Goal: Use online tool/utility: Use online tool/utility

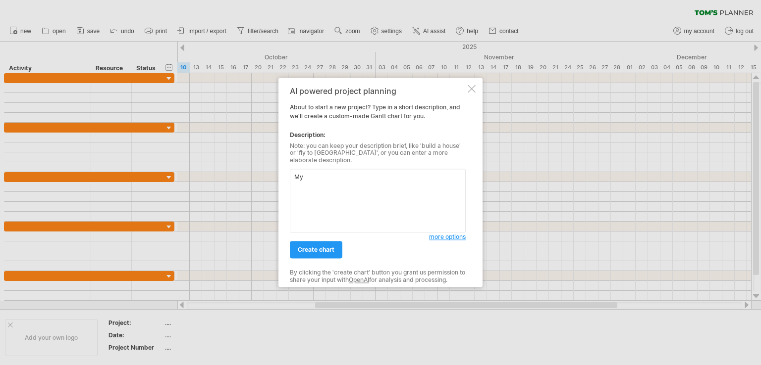
type textarea "M"
click at [452, 185] on textarea "Stats APP" at bounding box center [378, 201] width 176 height 64
paste textarea "Key Event / Milestone Start Date End Date Notes / Why it Matters Project Propos…"
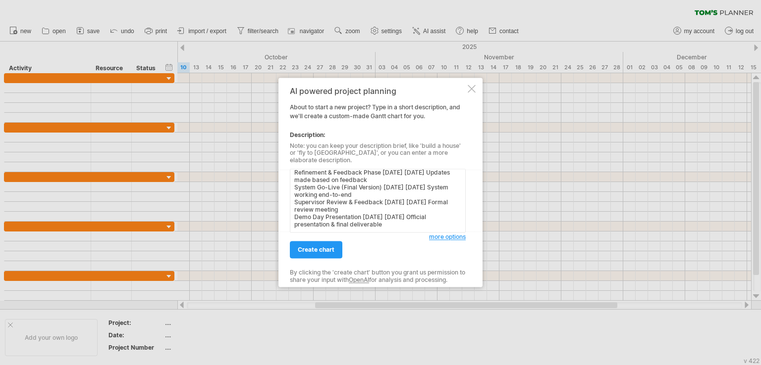
scroll to position [80, 0]
type textarea "Stats APP Key Event / Milestone Start Date End Date Notes / Why it Matters Proj…"
click at [329, 252] on link "create chart" at bounding box center [316, 250] width 52 height 17
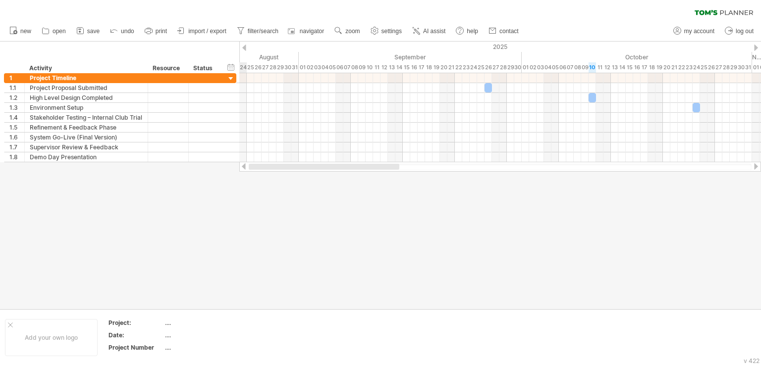
drag, startPoint x: 356, startPoint y: 166, endPoint x: 250, endPoint y: 175, distance: 106.3
click at [250, 175] on div "Trying to reach [DOMAIN_NAME] Connected again... 0% clear filter new 1" at bounding box center [380, 182] width 761 height 365
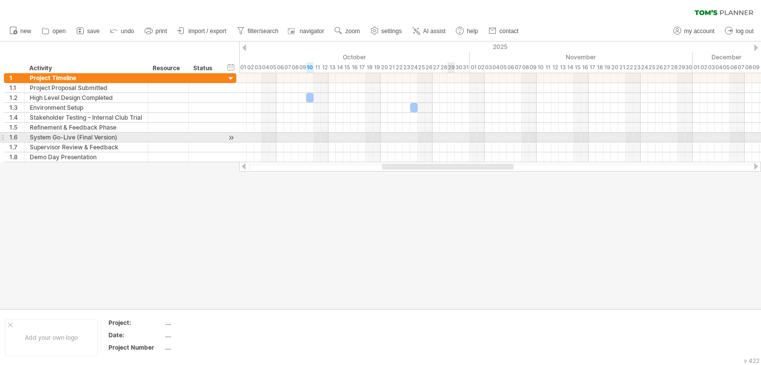
drag, startPoint x: 378, startPoint y: 166, endPoint x: 451, endPoint y: 139, distance: 77.3
click at [451, 139] on div "Trying to reach [DOMAIN_NAME] Connected again... 0% clear filter new 1" at bounding box center [380, 182] width 761 height 365
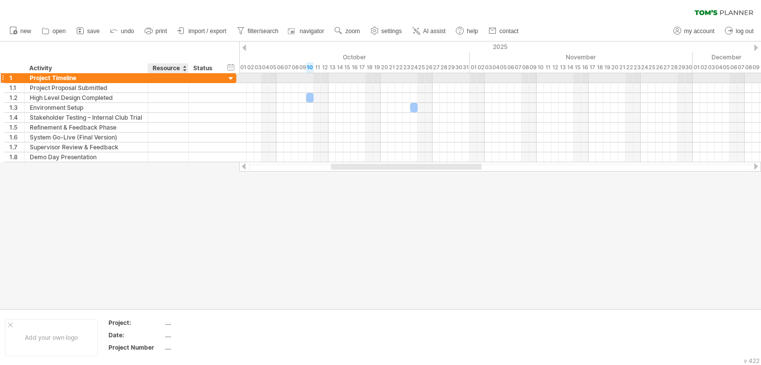
click at [191, 80] on div at bounding box center [205, 77] width 32 height 9
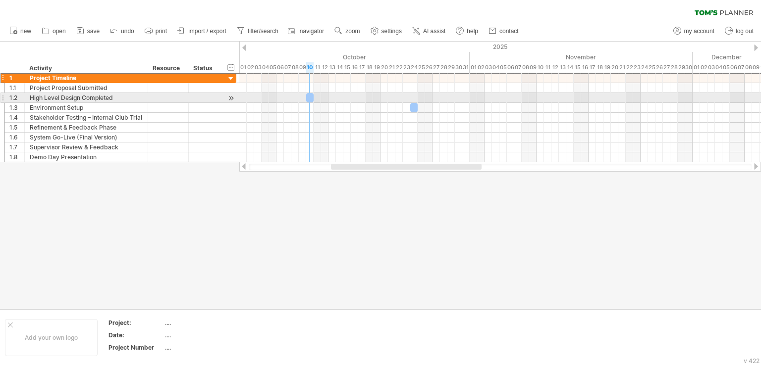
click at [308, 98] on span at bounding box center [306, 97] width 4 height 9
click at [310, 98] on div at bounding box center [309, 97] width 7 height 9
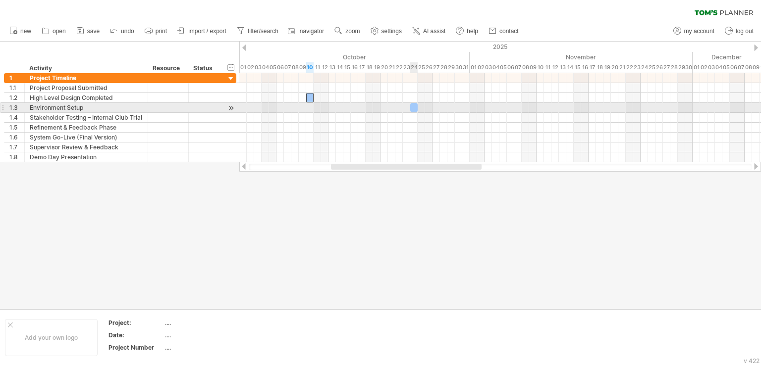
click at [413, 108] on div at bounding box center [413, 107] width 7 height 9
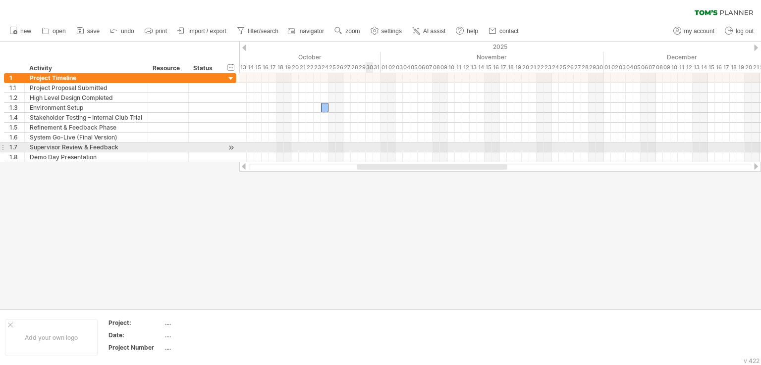
drag, startPoint x: 347, startPoint y: 164, endPoint x: 372, endPoint y: 145, distance: 32.2
click at [372, 145] on div "Trying to reach [DOMAIN_NAME] Connected again... 0% clear filter new 1" at bounding box center [380, 182] width 761 height 365
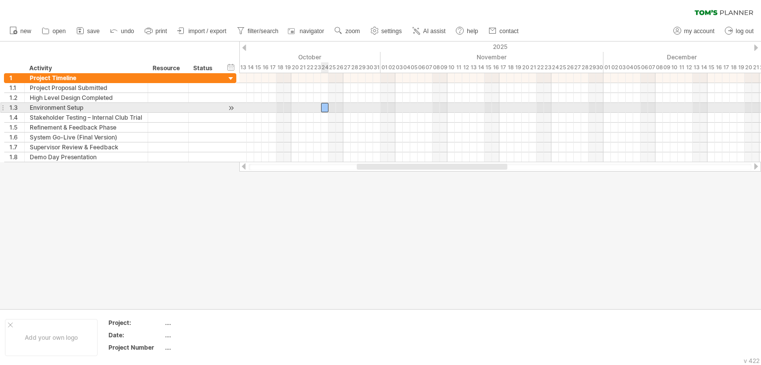
click at [325, 108] on div at bounding box center [324, 107] width 7 height 9
click at [234, 109] on div at bounding box center [230, 108] width 9 height 10
click at [232, 109] on div at bounding box center [230, 108] width 9 height 10
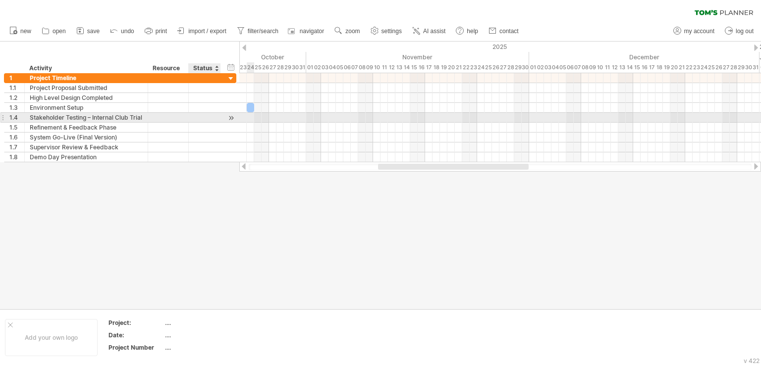
click at [230, 115] on div at bounding box center [230, 118] width 9 height 10
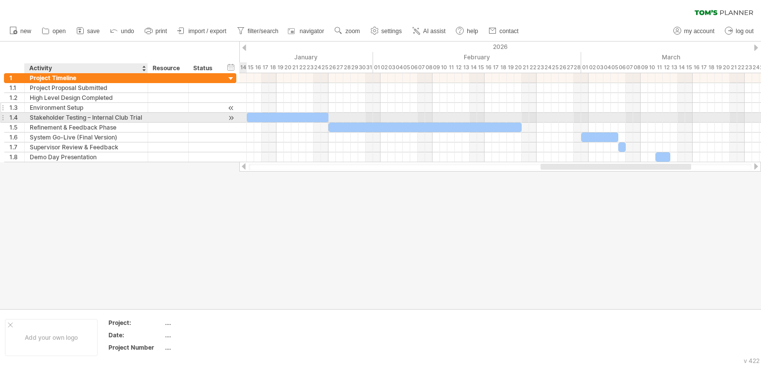
click at [109, 106] on div "Environment Setup" at bounding box center [86, 107] width 113 height 9
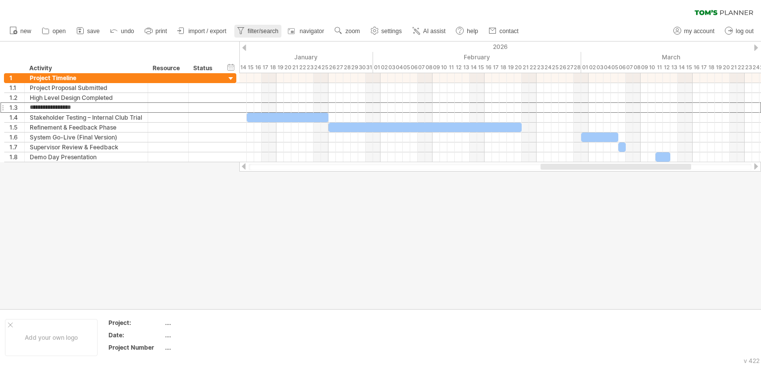
click at [257, 33] on span "filter/search" at bounding box center [263, 31] width 31 height 7
type input "**********"
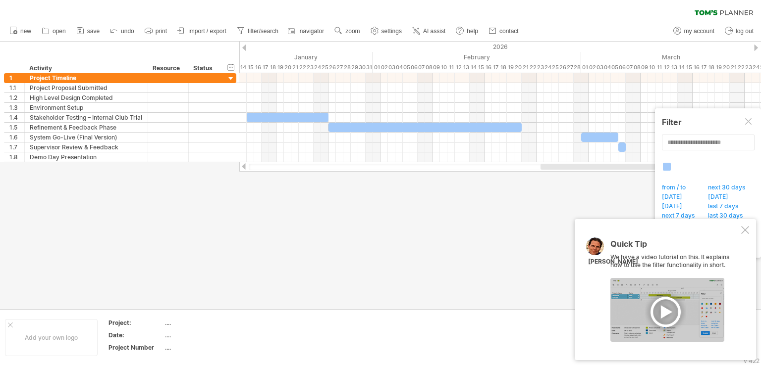
click at [736, 228] on div "Quick Tip We have a video tutorial on this. It explains how to use the filter f…" at bounding box center [664, 289] width 181 height 141
click at [741, 224] on div "Quick Tip We have a video tutorial on this. It explains how to use the filter f…" at bounding box center [664, 289] width 181 height 141
click at [740, 230] on div "Quick Tip We have a video tutorial on this. It explains how to use the filter f…" at bounding box center [664, 289] width 181 height 141
click at [747, 228] on div at bounding box center [745, 230] width 8 height 8
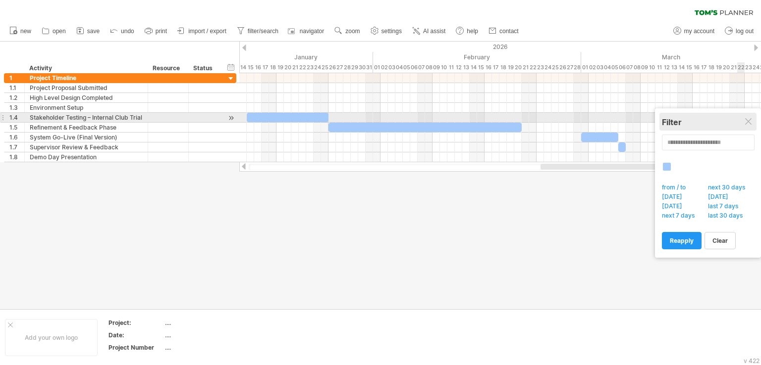
click at [741, 126] on div "**********" at bounding box center [708, 183] width 106 height 150
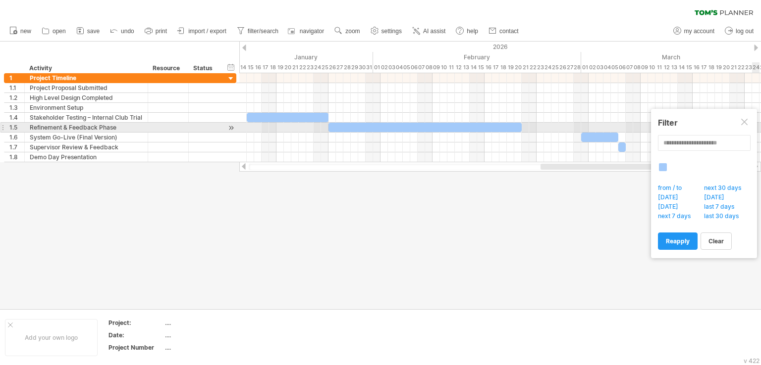
click at [748, 123] on div at bounding box center [745, 123] width 8 height 8
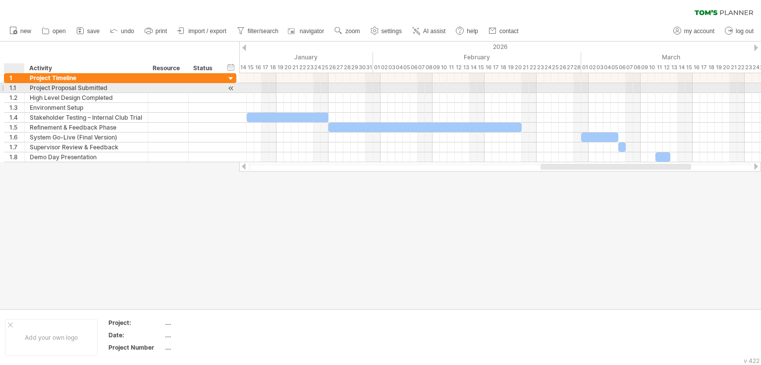
click at [17, 86] on div "1.1" at bounding box center [16, 87] width 15 height 9
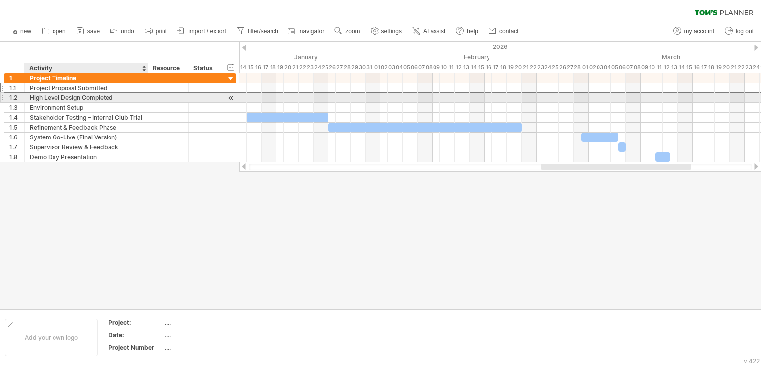
click at [42, 102] on div "High Level Design Completed" at bounding box center [86, 97] width 113 height 9
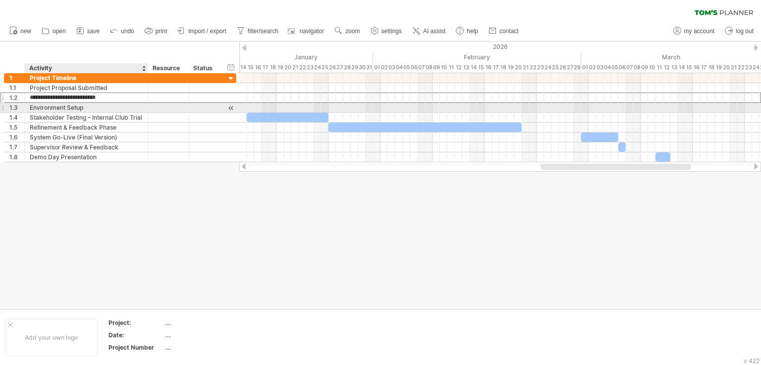
click at [51, 108] on div "Environment Setup" at bounding box center [86, 107] width 113 height 9
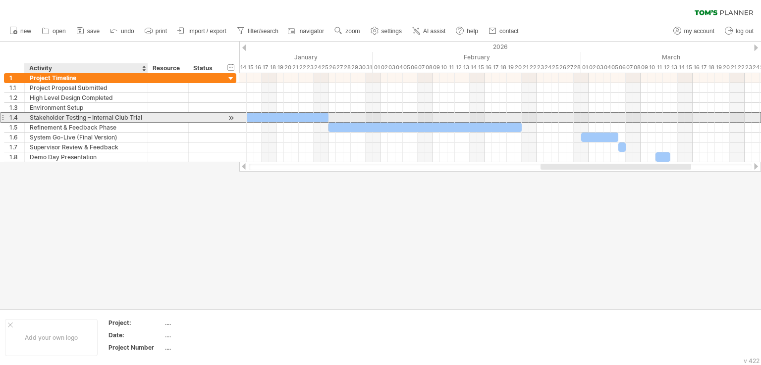
click at [56, 114] on div "Stakeholder Testing – Internal Club Trial" at bounding box center [86, 117] width 113 height 9
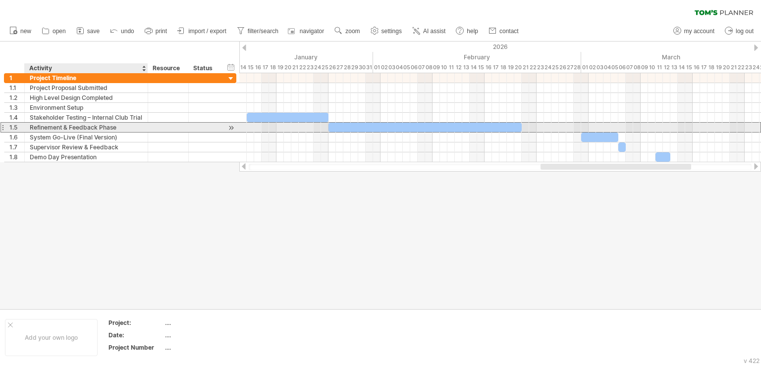
click at [65, 129] on div "Refinement & Feedback Phase" at bounding box center [86, 127] width 113 height 9
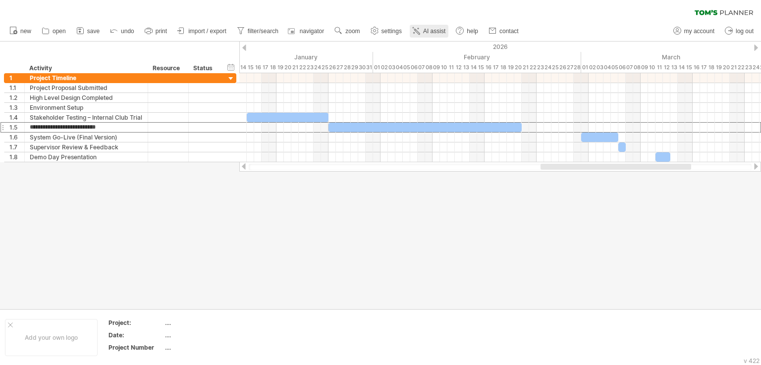
click at [420, 30] on icon at bounding box center [416, 31] width 10 height 10
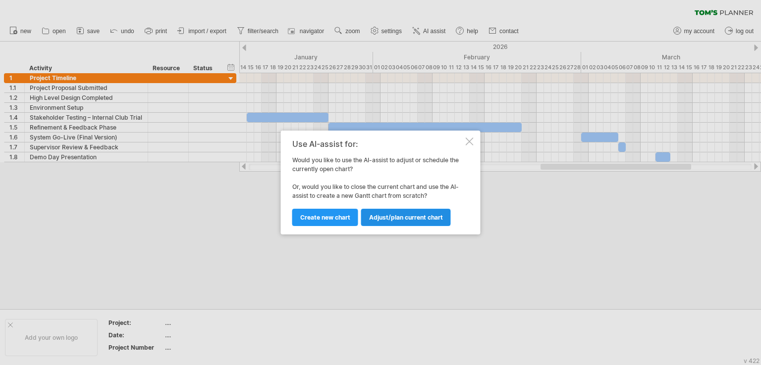
click at [430, 214] on span "Adjust/plan current chart" at bounding box center [406, 217] width 74 height 7
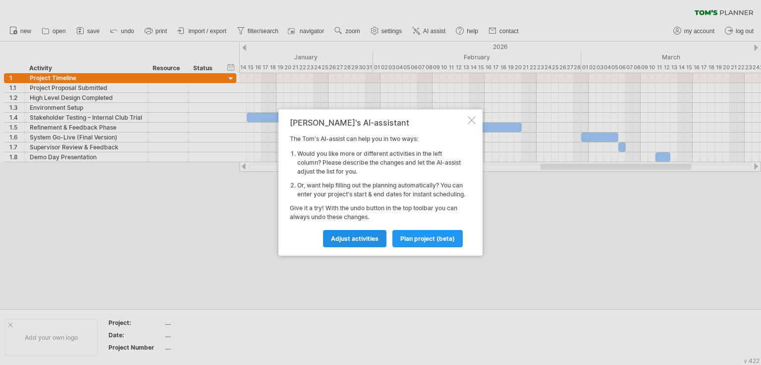
click at [382, 241] on link "Adjust activities" at bounding box center [354, 238] width 63 height 17
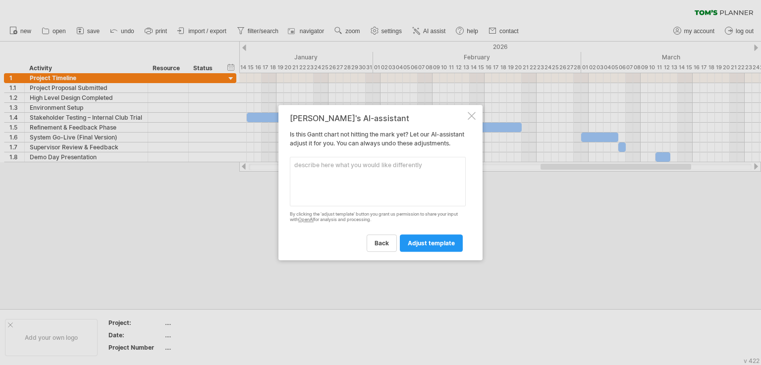
click at [473, 112] on div at bounding box center [471, 116] width 8 height 8
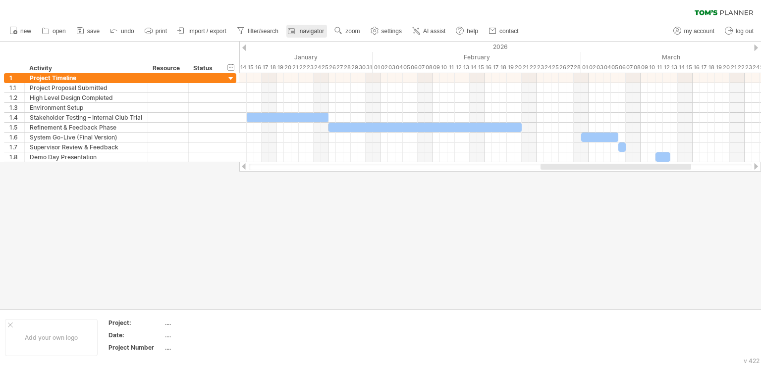
click at [298, 35] on div at bounding box center [293, 31] width 10 height 10
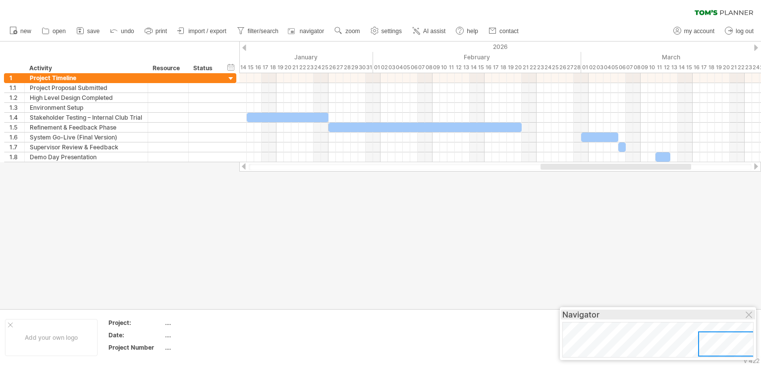
click at [749, 311] on div "Navigator" at bounding box center [657, 315] width 191 height 10
click at [749, 317] on div at bounding box center [749, 316] width 8 height 8
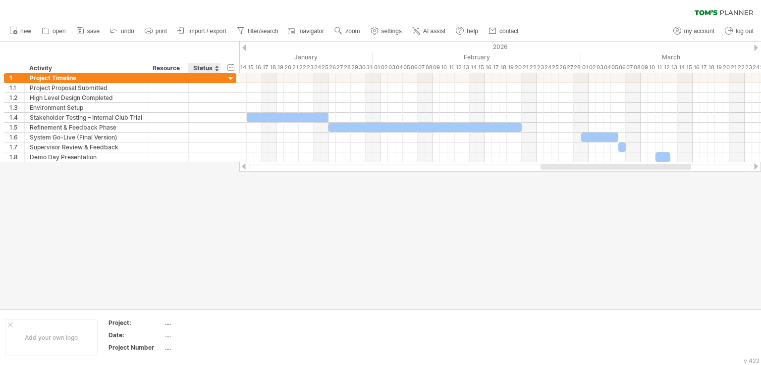
click at [218, 70] on div at bounding box center [219, 68] width 3 height 10
click at [211, 68] on div "Status" at bounding box center [204, 68] width 22 height 10
click at [184, 69] on div at bounding box center [184, 68] width 4 height 10
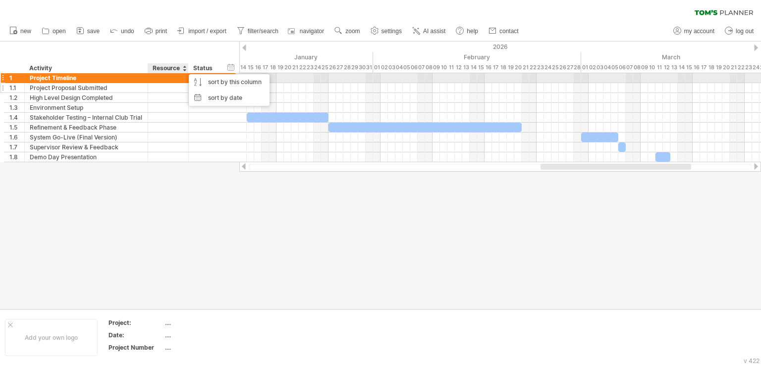
click at [166, 84] on div at bounding box center [168, 87] width 30 height 9
click at [164, 75] on div at bounding box center [168, 77] width 30 height 9
click at [164, 70] on div "Resource" at bounding box center [168, 68] width 30 height 10
click at [48, 84] on div "Project Proposal Submitted" at bounding box center [86, 87] width 113 height 9
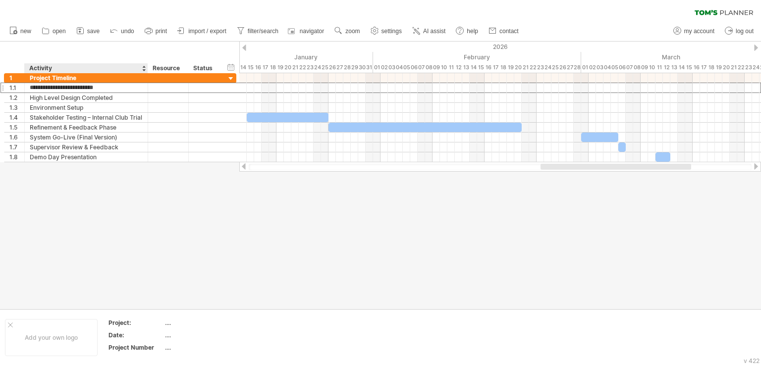
click at [42, 70] on div "Activity" at bounding box center [85, 68] width 113 height 10
click at [434, 31] on span "AI assist" at bounding box center [434, 31] width 22 height 7
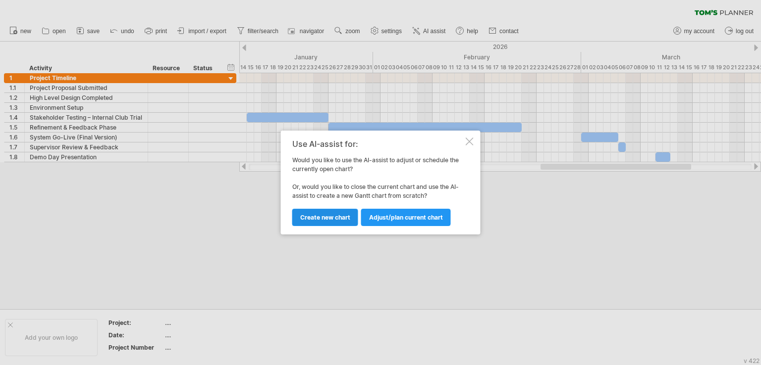
click at [341, 217] on span "Create new chart" at bounding box center [325, 217] width 50 height 7
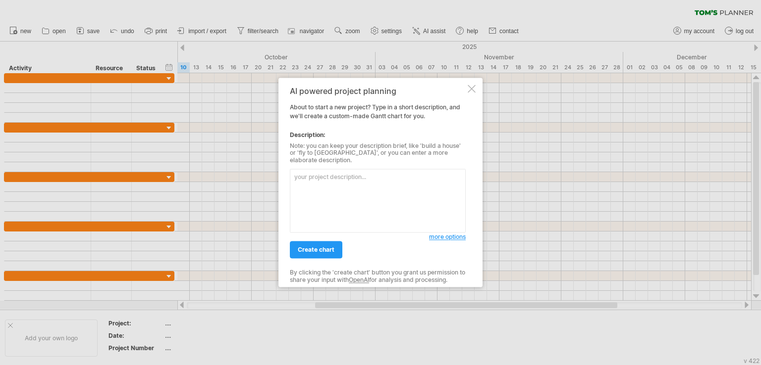
drag, startPoint x: 291, startPoint y: 92, endPoint x: 370, endPoint y: 146, distance: 96.1
click at [370, 146] on div "AI powered project planning About to start a new project? Type in a short descr…" at bounding box center [378, 183] width 176 height 192
click at [334, 109] on div "AI powered project planning About to start a new project? Type in a short descr…" at bounding box center [378, 183] width 176 height 192
click at [292, 91] on div "AI powered project planning" at bounding box center [378, 91] width 176 height 9
click at [291, 91] on div "AI powered project planning" at bounding box center [378, 91] width 176 height 9
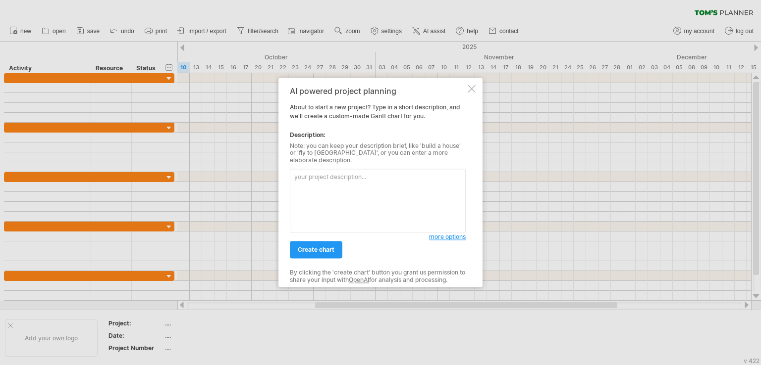
click at [458, 234] on span "more options" at bounding box center [447, 237] width 37 height 7
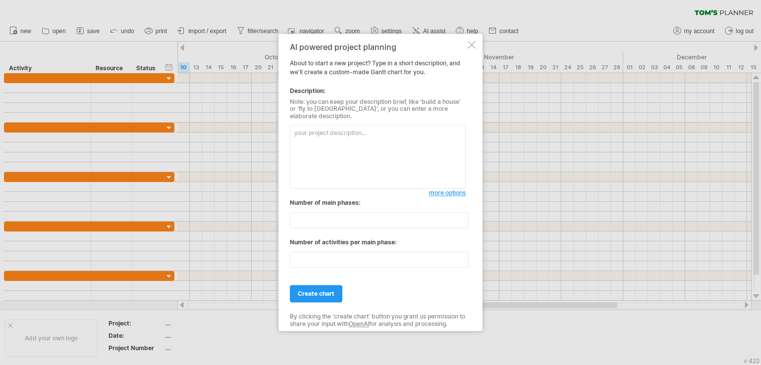
click at [367, 155] on textarea at bounding box center [378, 157] width 176 height 64
click at [474, 49] on div at bounding box center [471, 45] width 8 height 8
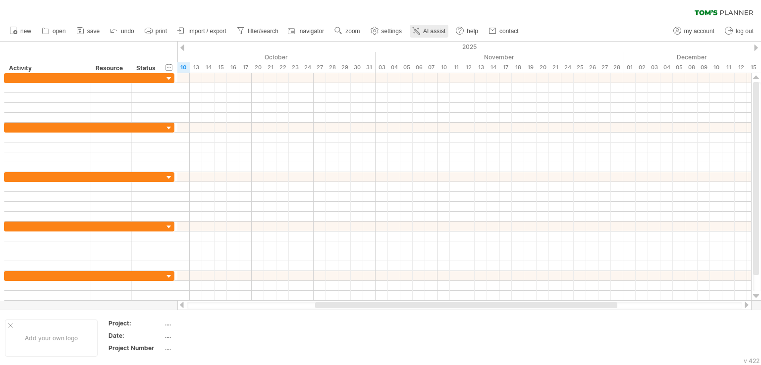
click at [437, 32] on span "AI assist" at bounding box center [434, 31] width 22 height 7
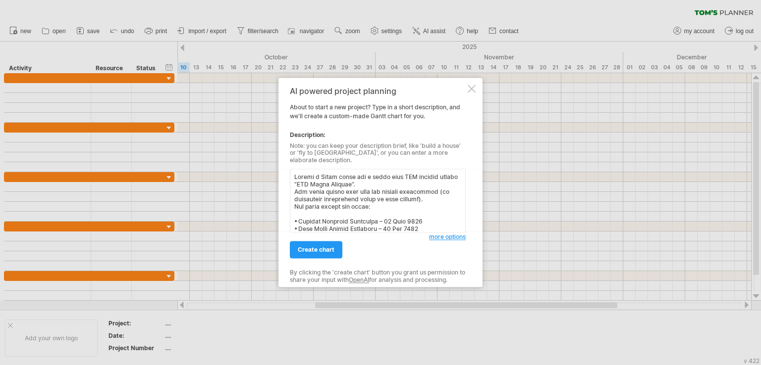
scroll to position [189, 0]
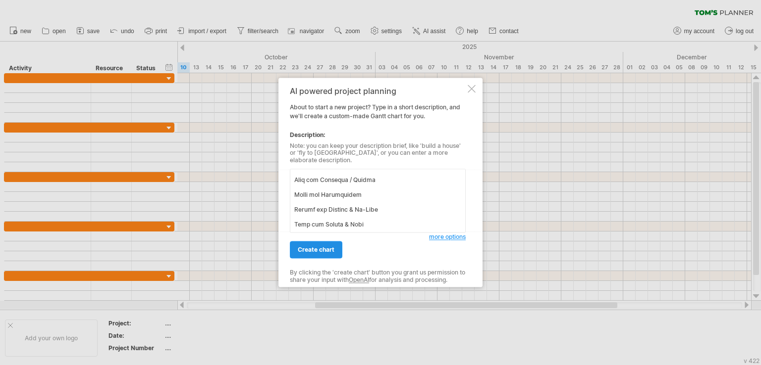
type textarea "Loremi d Sitam conse adi e seddo eius TEM incidid utlabo “ETD Magna Aliquae”. A…"
click at [324, 247] on span "create chart" at bounding box center [316, 250] width 37 height 7
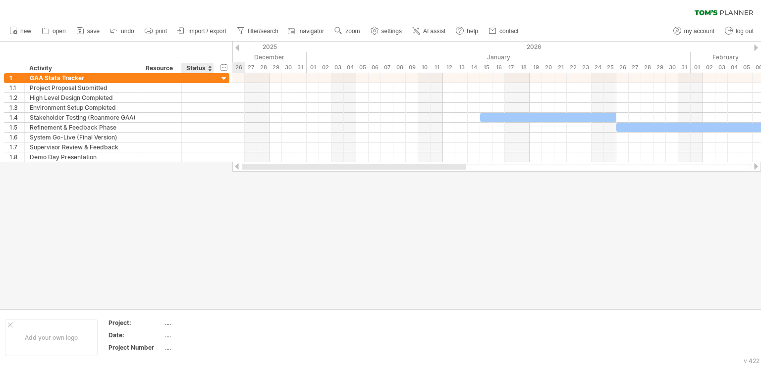
drag, startPoint x: 367, startPoint y: 169, endPoint x: 194, endPoint y: 170, distance: 172.8
click at [194, 170] on div "Trying to reach [DOMAIN_NAME] Connected again... 0% clear filter new 1" at bounding box center [380, 182] width 761 height 365
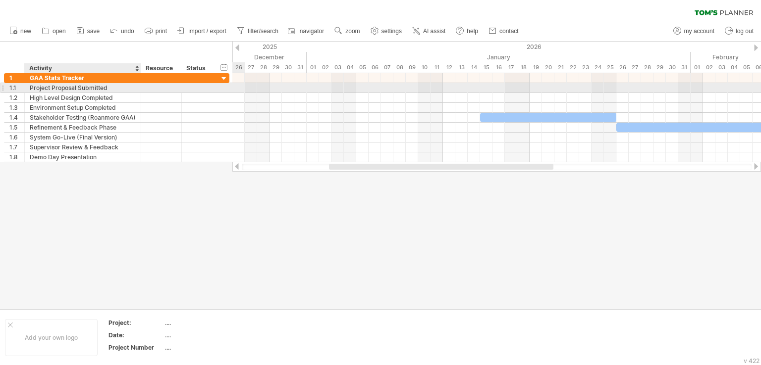
click at [59, 84] on div "Project Proposal Submitted" at bounding box center [83, 87] width 106 height 9
click at [112, 88] on input "**********" at bounding box center [83, 87] width 106 height 9
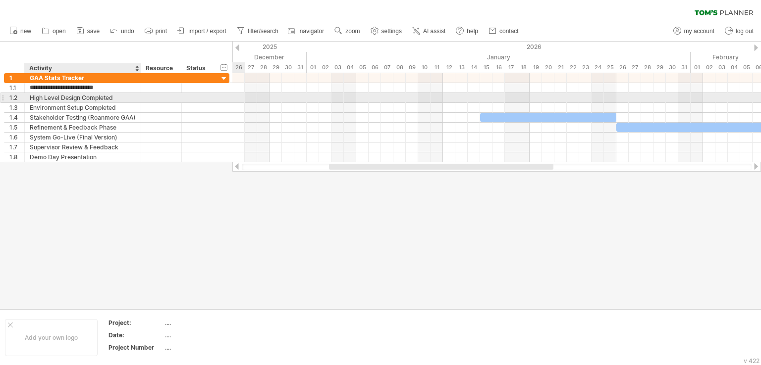
click at [109, 97] on div "High Level Design Completed" at bounding box center [83, 97] width 106 height 9
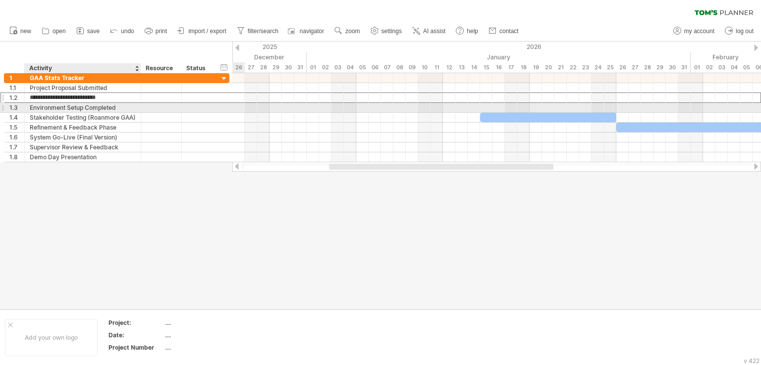
click at [133, 109] on div "Environment Setup Completed" at bounding box center [83, 107] width 106 height 9
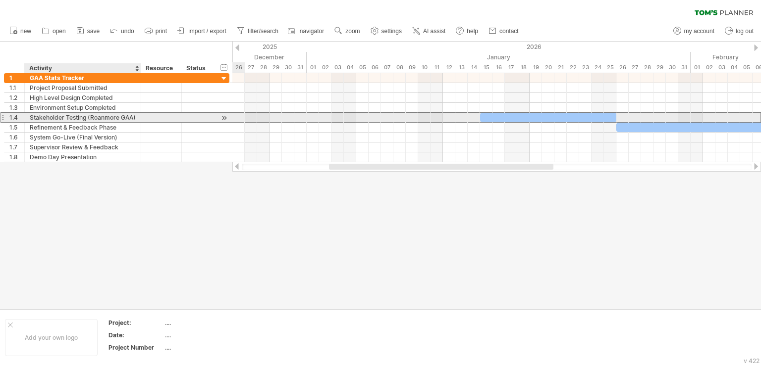
click at [132, 114] on div "Stakeholder Testing (Roanmore GAA)" at bounding box center [83, 117] width 106 height 9
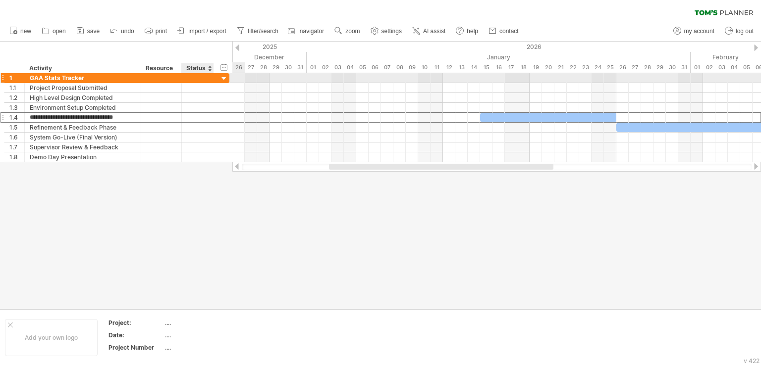
click at [220, 80] on div at bounding box center [223, 78] width 9 height 9
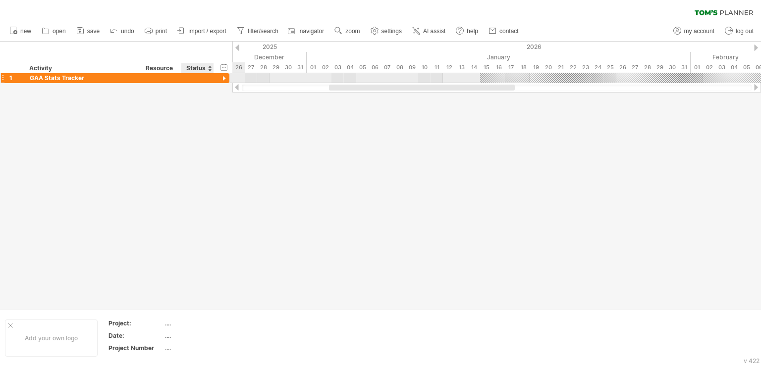
click at [220, 83] on div at bounding box center [223, 78] width 9 height 9
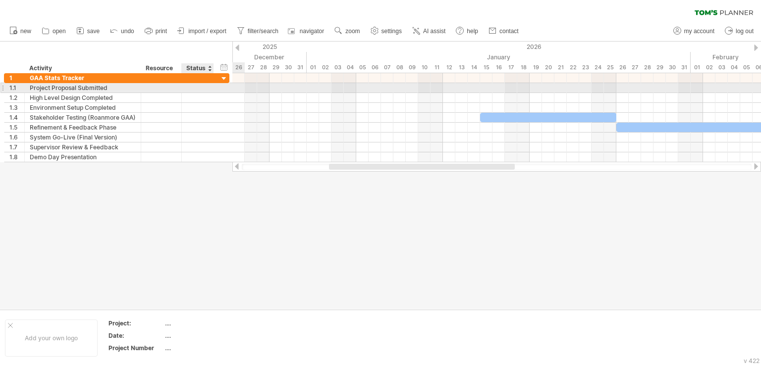
click at [219, 89] on div "**********" at bounding box center [116, 88] width 225 height 10
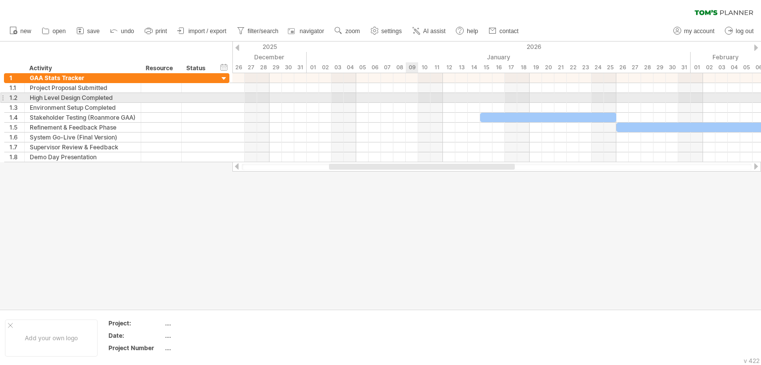
click at [406, 100] on div at bounding box center [496, 98] width 528 height 10
click at [406, 99] on div at bounding box center [496, 98] width 528 height 10
click at [408, 99] on div at bounding box center [496, 98] width 528 height 10
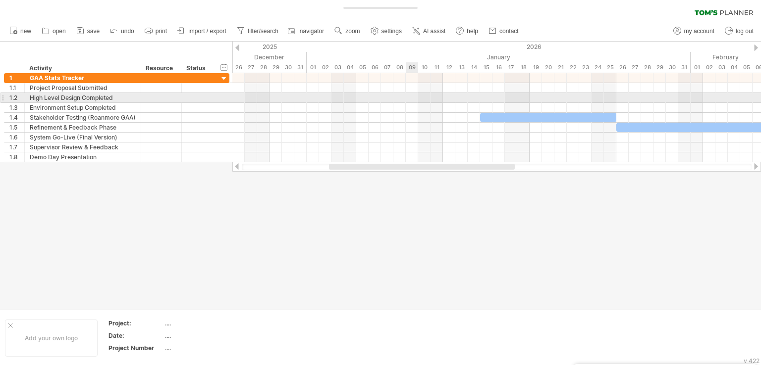
click at [408, 99] on div at bounding box center [496, 98] width 528 height 10
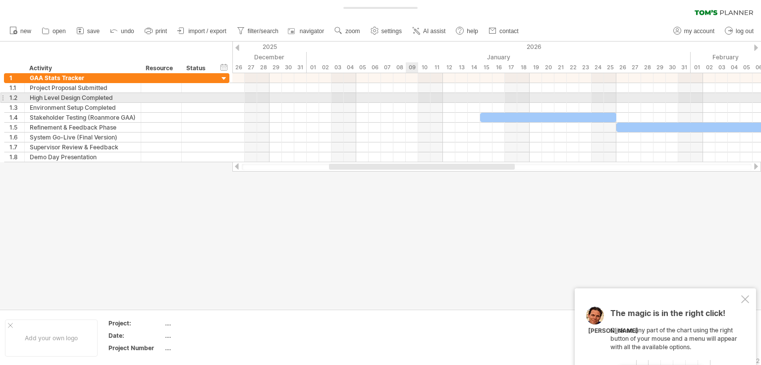
click at [408, 99] on div at bounding box center [496, 98] width 528 height 10
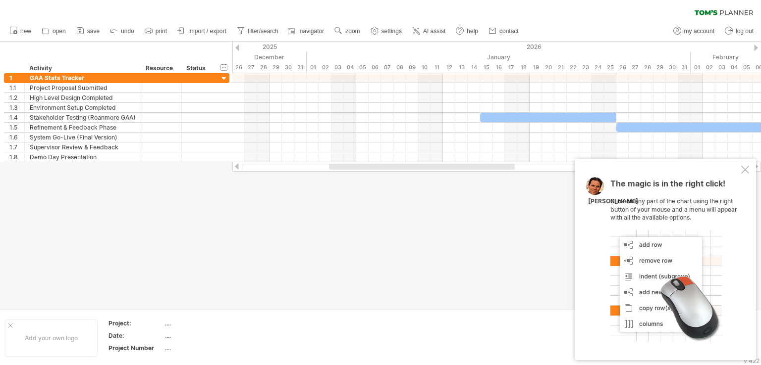
click at [744, 170] on div at bounding box center [745, 170] width 8 height 8
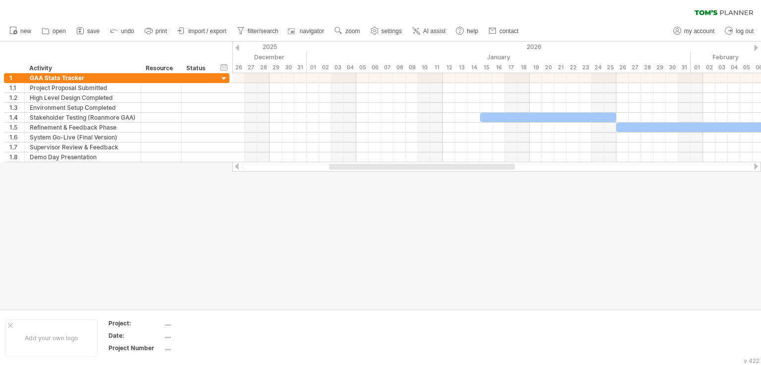
drag, startPoint x: 416, startPoint y: 170, endPoint x: 430, endPoint y: 169, distance: 14.4
click at [430, 169] on div at bounding box center [497, 167] width 510 height 6
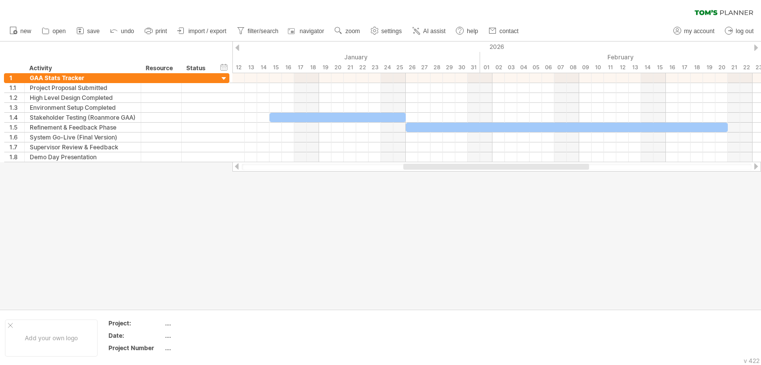
drag, startPoint x: 428, startPoint y: 167, endPoint x: 503, endPoint y: 163, distance: 74.4
click at [503, 163] on div at bounding box center [496, 167] width 528 height 10
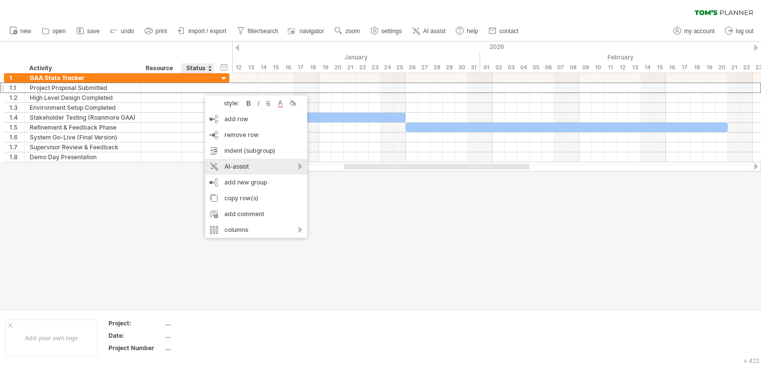
click at [230, 166] on div "AI-assist" at bounding box center [256, 167] width 102 height 16
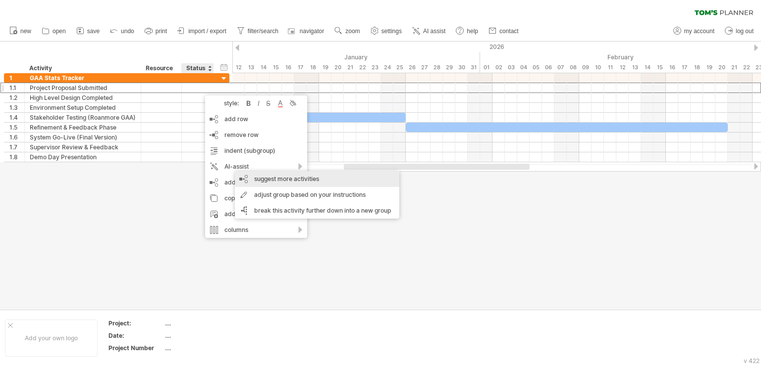
click at [263, 177] on div "suggest more activities" at bounding box center [317, 179] width 164 height 16
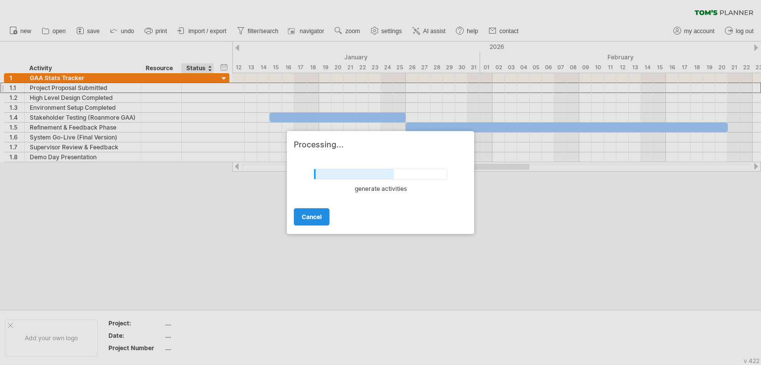
click at [310, 220] on span "cancel" at bounding box center [312, 216] width 20 height 7
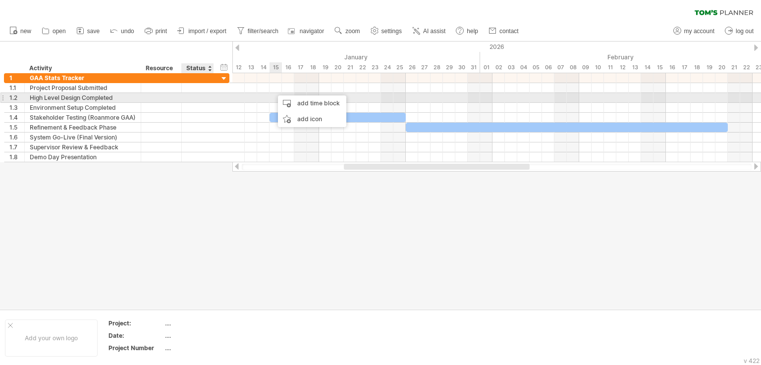
click at [272, 100] on div at bounding box center [496, 98] width 528 height 10
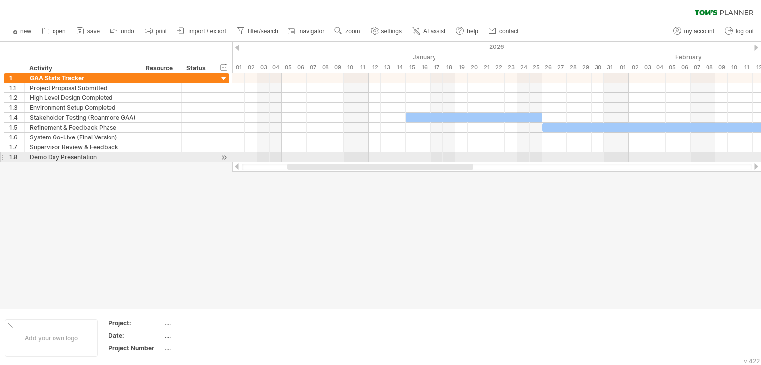
drag, startPoint x: 382, startPoint y: 168, endPoint x: 314, endPoint y: 161, distance: 67.7
click at [314, 161] on div "Trying to reach [DOMAIN_NAME] Connected again... 0% clear filter new 1" at bounding box center [380, 182] width 761 height 365
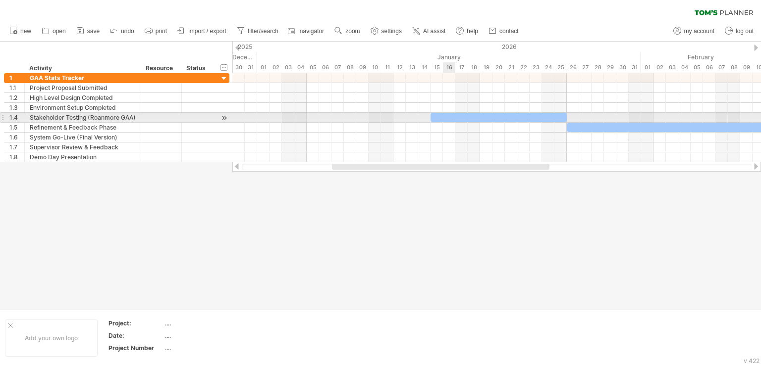
click at [449, 118] on div at bounding box center [498, 117] width 136 height 9
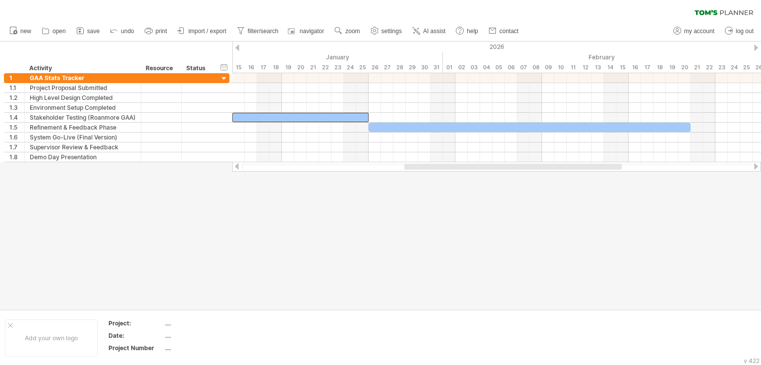
drag, startPoint x: 448, startPoint y: 169, endPoint x: 520, endPoint y: 167, distance: 72.3
click at [520, 167] on div at bounding box center [512, 167] width 217 height 6
